Goal: Communication & Community: Participate in discussion

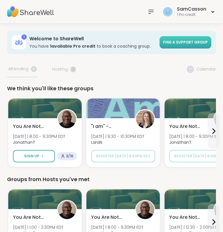
click at [177, 42] on span "Find a support group" at bounding box center [185, 42] width 45 height 5
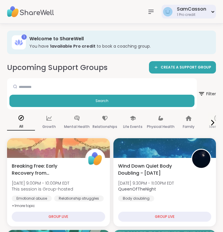
click at [208, 11] on div "SamCasson 1 Pro credit" at bounding box center [188, 12] width 54 height 14
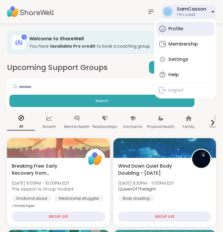
click at [187, 33] on link "Profile" at bounding box center [185, 29] width 58 height 14
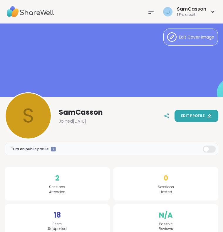
click at [188, 117] on span "Edit profile" at bounding box center [193, 115] width 24 height 5
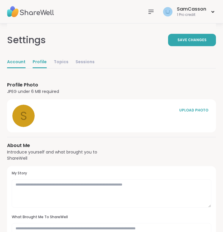
click at [14, 61] on link "Account" at bounding box center [16, 62] width 18 height 12
select select "**"
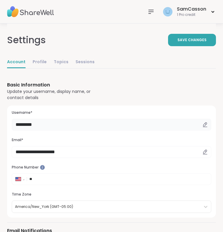
drag, startPoint x: 79, startPoint y: 124, endPoint x: 5, endPoint y: 119, distance: 74.4
type input "****"
click at [174, 42] on button "Save Changes" at bounding box center [192, 40] width 48 height 12
click at [194, 16] on div "1 Pro credit" at bounding box center [197, 14] width 18 height 5
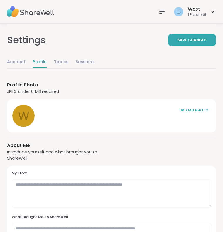
click at [161, 9] on icon at bounding box center [161, 11] width 7 height 7
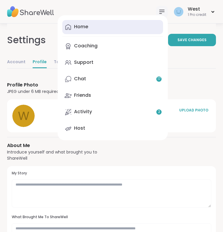
click at [110, 31] on link "Home" at bounding box center [112, 27] width 101 height 14
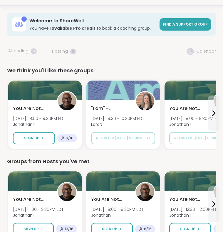
scroll to position [16, 0]
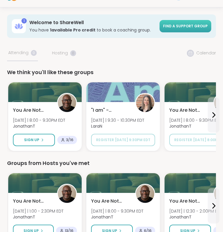
click at [185, 23] on link "Find a support group" at bounding box center [185, 26] width 52 height 12
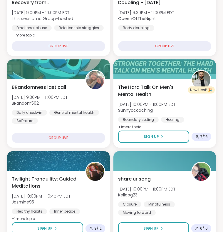
scroll to position [170, 0]
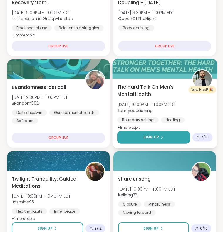
click at [170, 134] on button "Sign Up" at bounding box center [153, 137] width 73 height 13
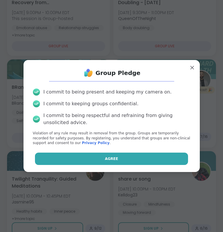
click at [97, 157] on button "Agree" at bounding box center [111, 158] width 153 height 12
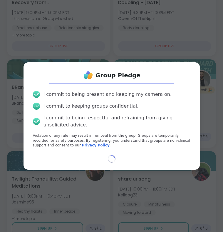
select select "**"
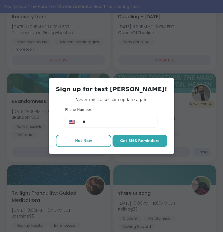
click at [95, 144] on button "Not Now" at bounding box center [83, 140] width 55 height 12
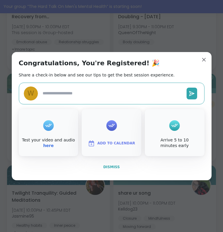
click at [117, 171] on button "Dismiss" at bounding box center [112, 167] width 186 height 12
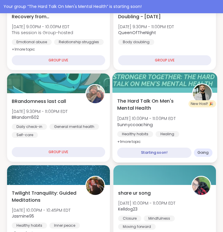
click at [149, 154] on div "Starting soon!" at bounding box center [154, 152] width 74 height 10
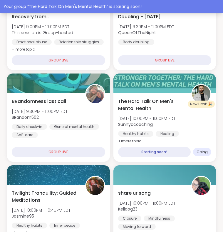
click at [42, 8] on div "Your group “ The Hard Talk On Men's Mental Health ” is starting soon!" at bounding box center [112, 7] width 216 height 6
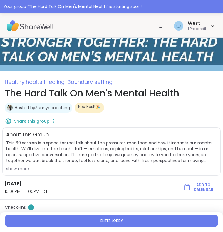
scroll to position [24, 0]
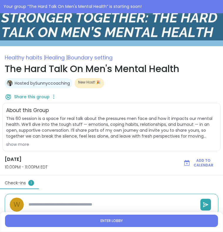
click at [112, 219] on span "Enter lobby" at bounding box center [111, 220] width 22 height 5
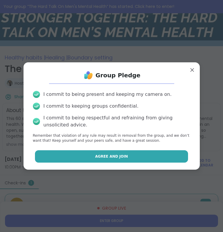
click at [112, 154] on span "Agree and Join" at bounding box center [111, 156] width 33 height 5
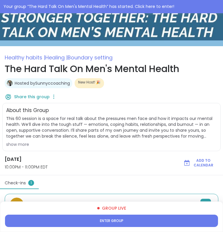
type textarea "*"
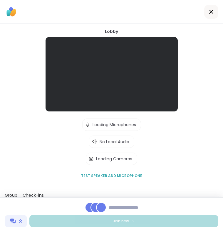
scroll to position [3, 0]
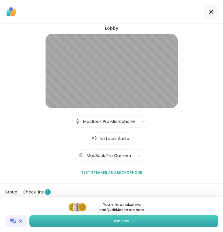
click at [121, 220] on span "Join now" at bounding box center [121, 220] width 16 height 5
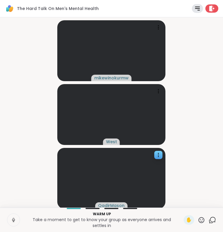
scroll to position [0, 0]
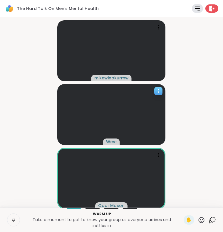
click at [156, 95] on div at bounding box center [158, 91] width 8 height 8
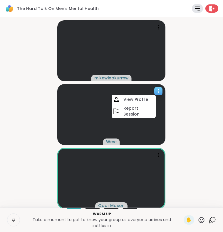
click at [156, 93] on icon at bounding box center [158, 91] width 6 height 6
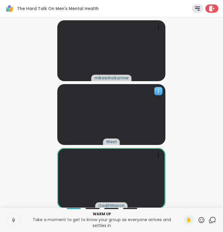
click at [156, 93] on icon at bounding box center [158, 91] width 6 height 6
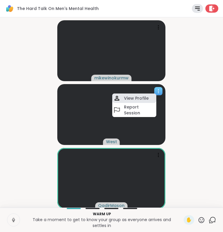
click at [151, 97] on div "View Profile" at bounding box center [134, 97] width 44 height 9
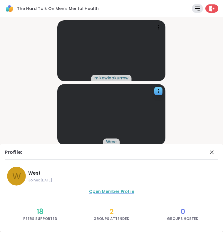
click at [124, 193] on span "Open Member Profile" at bounding box center [111, 191] width 45 height 6
click at [209, 154] on icon at bounding box center [211, 152] width 7 height 7
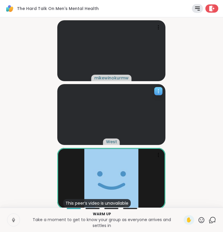
click at [158, 90] on icon at bounding box center [158, 91] width 6 height 6
click at [187, 90] on video-player-container "mikewinokurmw West This peer’s video is unavailable QadirMason" at bounding box center [112, 112] width 216 height 185
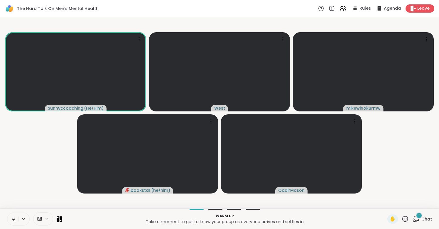
click at [12, 220] on icon at bounding box center [13, 219] width 5 height 5
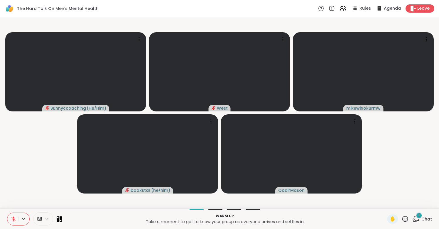
click at [48, 219] on icon at bounding box center [47, 218] width 2 height 1
click at [46, 218] on icon at bounding box center [47, 219] width 5 height 5
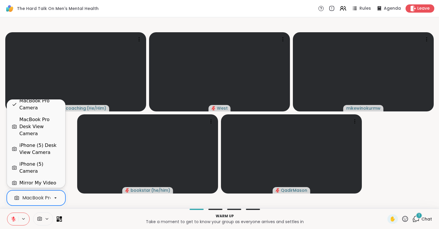
scroll to position [6, 0]
click at [41, 191] on div "Blur My Video" at bounding box center [35, 194] width 32 height 7
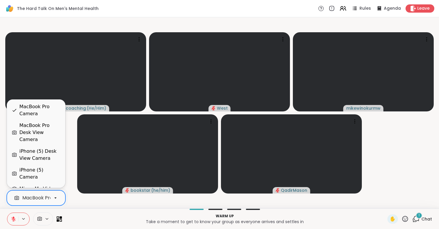
click at [55, 197] on icon at bounding box center [55, 198] width 5 height 5
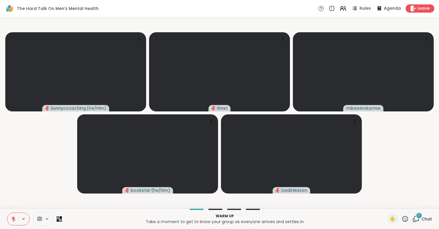
click at [72, 150] on video-player-container "Sunnyccoaching ( He/Him ) West mikewinokurmw bookstar ( he/him ) QadirMason" at bounding box center [220, 113] width 432 height 187
click at [46, 218] on icon at bounding box center [47, 219] width 5 height 5
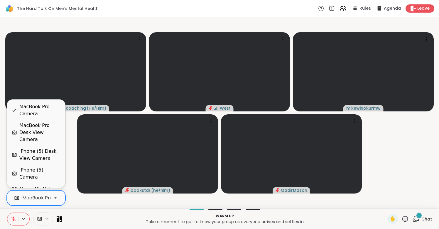
click at [47, 198] on div "MacBook Pro Camera" at bounding box center [47, 198] width 51 height 7
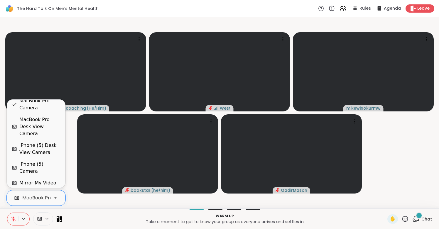
click at [42, 161] on div "iPhone (5) Camera" at bounding box center [39, 168] width 41 height 14
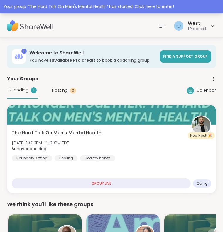
click at [134, 7] on div "Your group “ The Hard Talk On Men's Mental Health ” has started. Click here to …" at bounding box center [112, 7] width 216 height 6
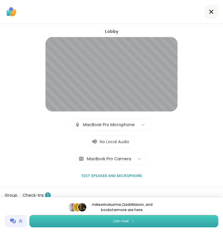
click at [117, 223] on span "Join now" at bounding box center [121, 220] width 16 height 5
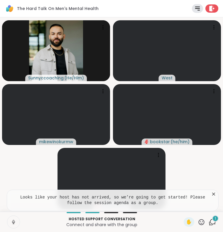
click at [213, 195] on icon at bounding box center [214, 194] width 6 height 6
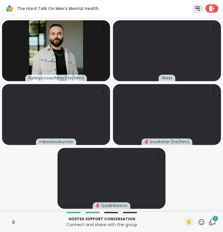
click at [213, 220] on div "1" at bounding box center [215, 218] width 6 height 6
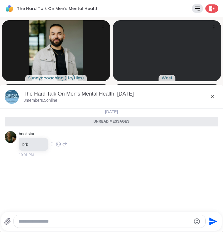
click at [213, 97] on icon at bounding box center [213, 97] width 4 height 4
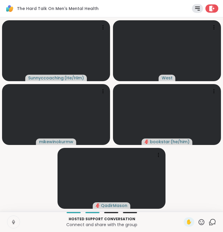
click at [12, 218] on button at bounding box center [13, 221] width 12 height 12
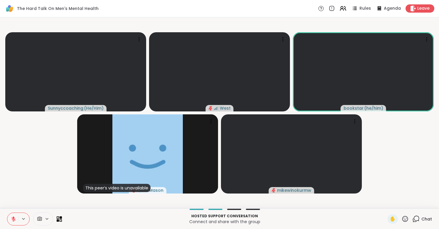
click at [46, 221] on icon at bounding box center [47, 219] width 5 height 5
click at [55, 198] on icon at bounding box center [55, 198] width 2 height 1
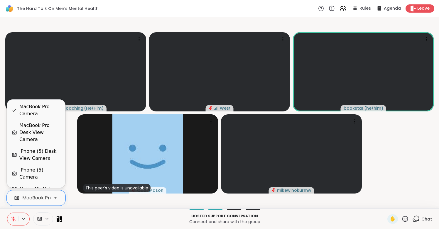
click at [75, 202] on video-player-container "Sunnyccoaching ( He/Him ) West bookstar ( he/him ) This peer’s video is unavail…" at bounding box center [220, 113] width 432 height 187
